Goal: Task Accomplishment & Management: Use online tool/utility

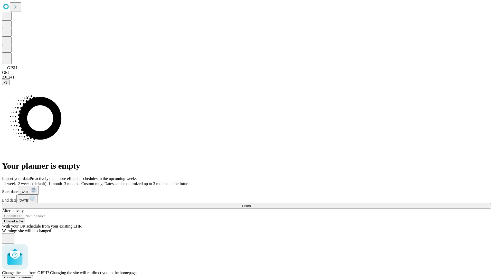
click at [31, 275] on span "Confirm" at bounding box center [25, 277] width 12 height 4
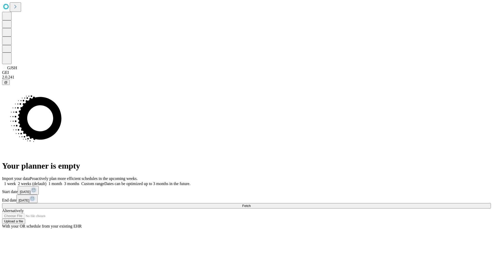
click at [47, 181] on label "2 weeks (default)" at bounding box center [31, 183] width 31 height 4
click at [251, 204] on span "Fetch" at bounding box center [246, 206] width 8 height 4
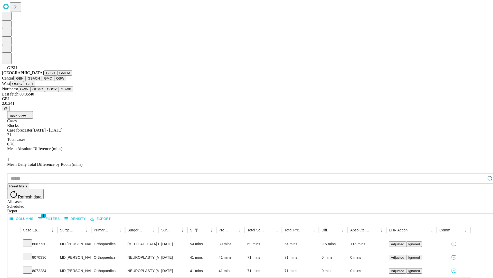
click at [57, 76] on button "GMCM" at bounding box center [64, 72] width 15 height 5
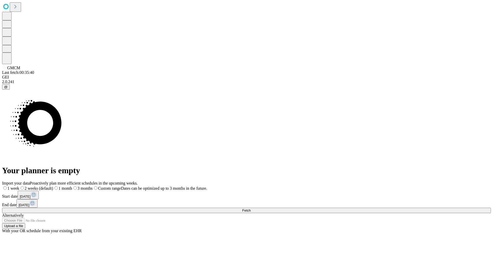
click at [251, 208] on span "Fetch" at bounding box center [246, 210] width 8 height 4
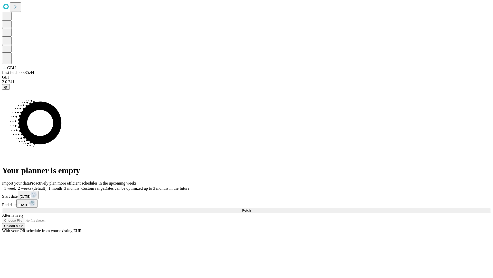
click at [47, 186] on label "2 weeks (default)" at bounding box center [31, 188] width 31 height 4
click at [251, 208] on span "Fetch" at bounding box center [246, 210] width 8 height 4
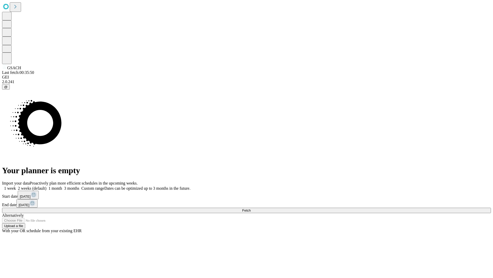
click at [47, 186] on label "2 weeks (default)" at bounding box center [31, 188] width 31 height 4
click at [251, 208] on span "Fetch" at bounding box center [246, 210] width 8 height 4
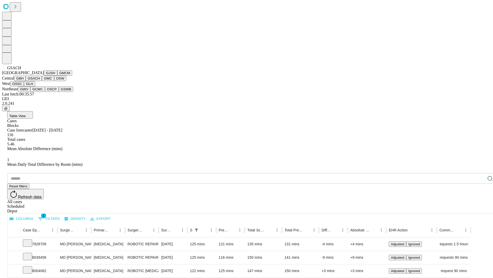
click at [42, 81] on button "GMC" at bounding box center [48, 78] width 12 height 5
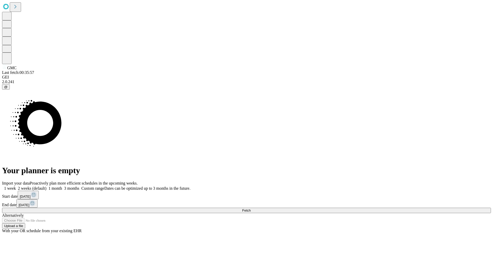
click at [47, 186] on label "2 weeks (default)" at bounding box center [31, 188] width 31 height 4
click at [251, 208] on span "Fetch" at bounding box center [246, 210] width 8 height 4
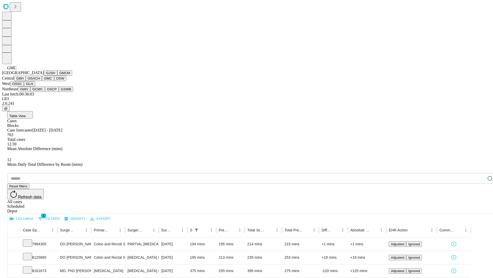
click at [54, 81] on button "OSW" at bounding box center [60, 78] width 12 height 5
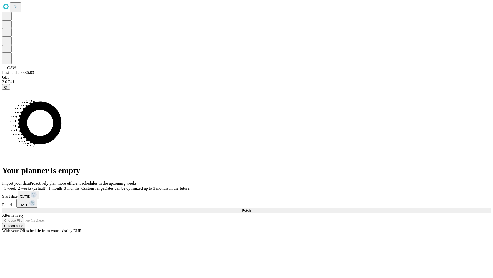
click at [47, 186] on label "2 weeks (default)" at bounding box center [31, 188] width 31 height 4
click at [251, 208] on span "Fetch" at bounding box center [246, 210] width 8 height 4
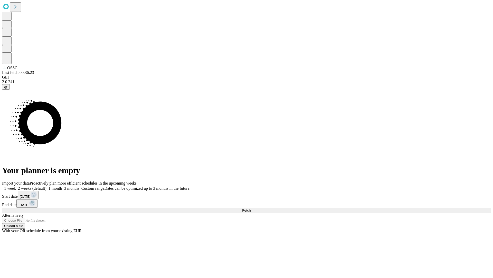
click at [251, 208] on span "Fetch" at bounding box center [246, 210] width 8 height 4
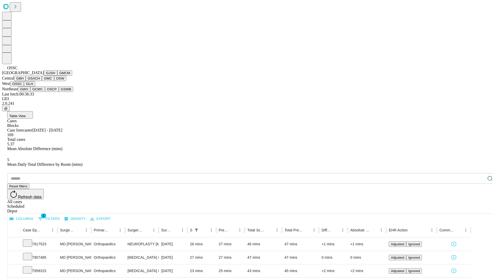
click at [35, 86] on button "GLH" at bounding box center [29, 83] width 11 height 5
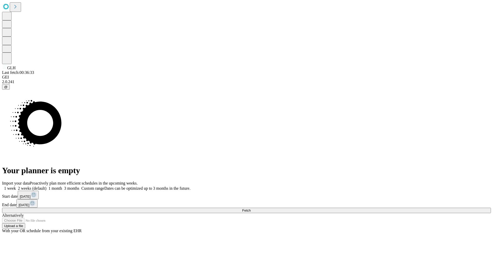
click at [47, 186] on label "2 weeks (default)" at bounding box center [31, 188] width 31 height 4
click at [251, 208] on span "Fetch" at bounding box center [246, 210] width 8 height 4
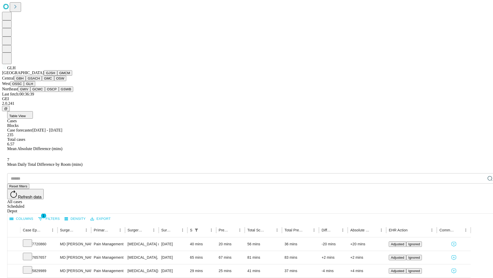
click at [30, 92] on button "GWV" at bounding box center [24, 88] width 12 height 5
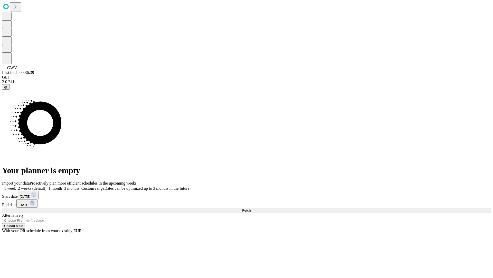
click at [47, 186] on label "2 weeks (default)" at bounding box center [31, 188] width 31 height 4
click at [251, 208] on span "Fetch" at bounding box center [246, 210] width 8 height 4
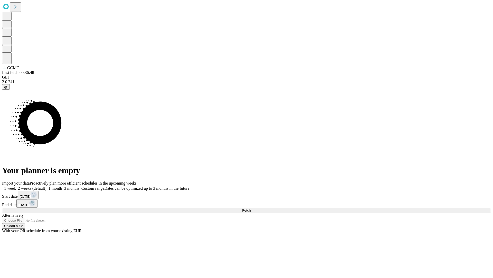
click at [47, 186] on label "2 weeks (default)" at bounding box center [31, 188] width 31 height 4
click at [251, 208] on span "Fetch" at bounding box center [246, 210] width 8 height 4
